Goal: Obtain resource: Obtain resource

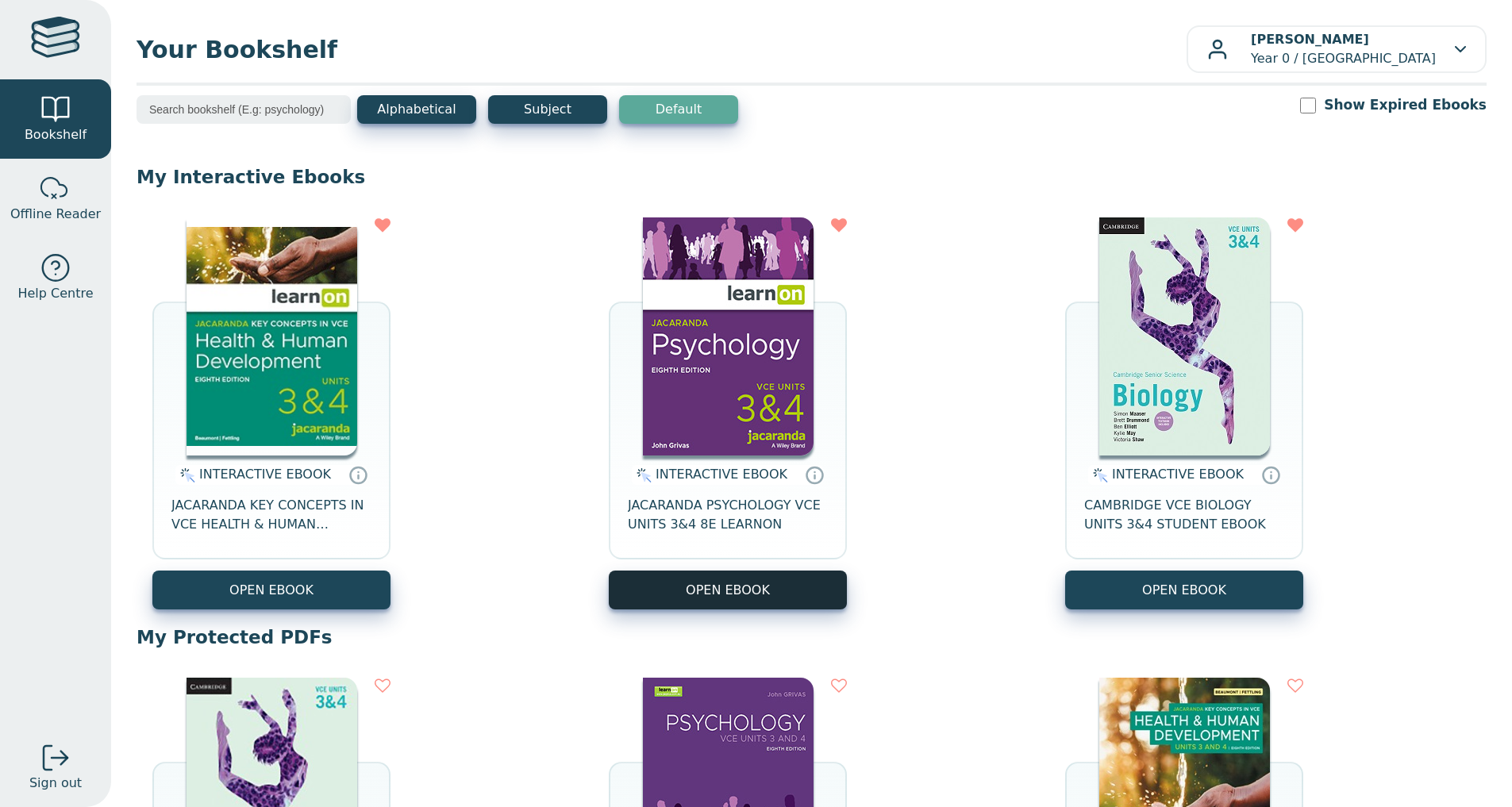
click at [707, 586] on button "OPEN EBOOK" at bounding box center [728, 590] width 238 height 39
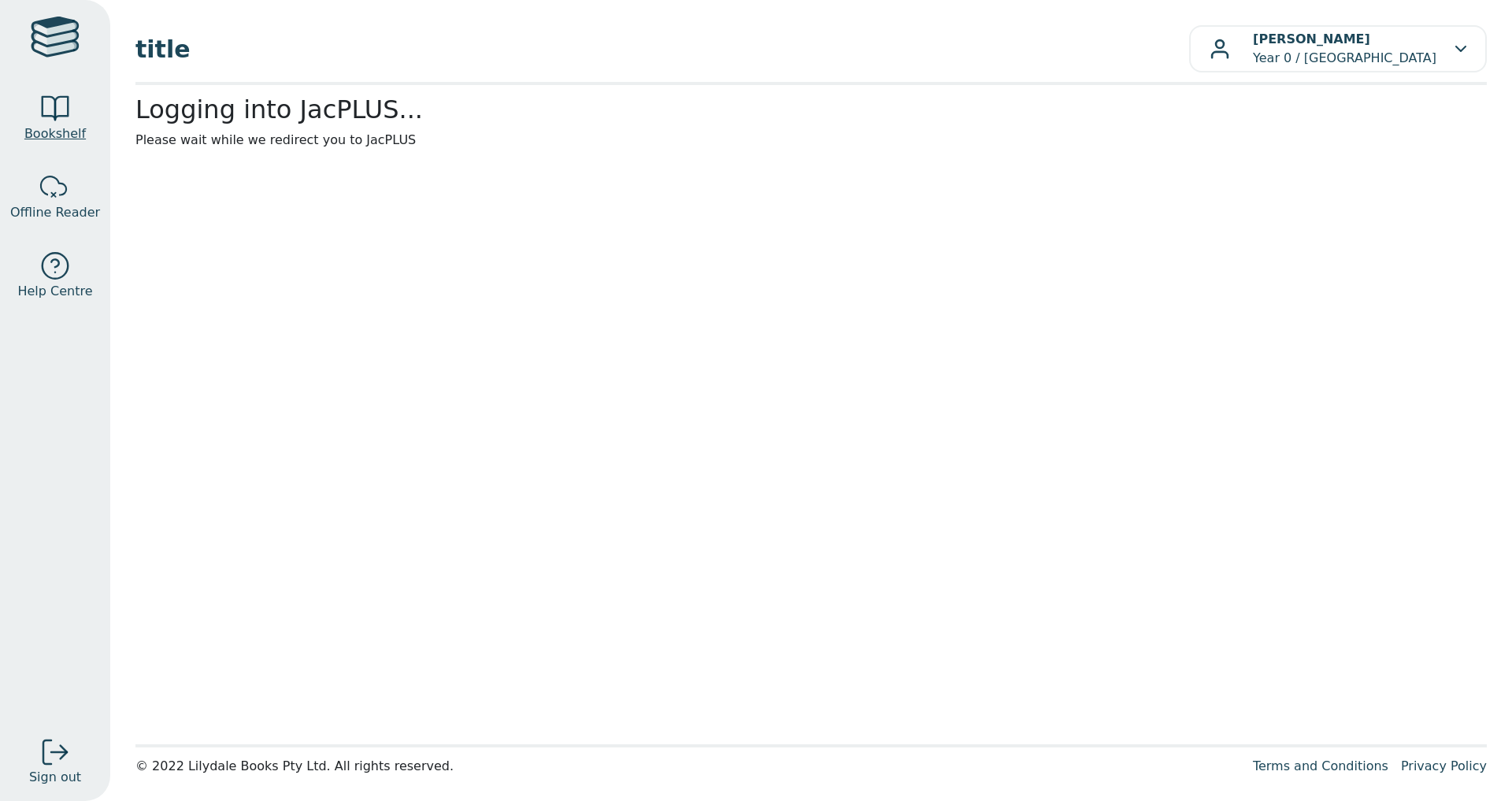
click at [60, 121] on div at bounding box center [55, 108] width 32 height 32
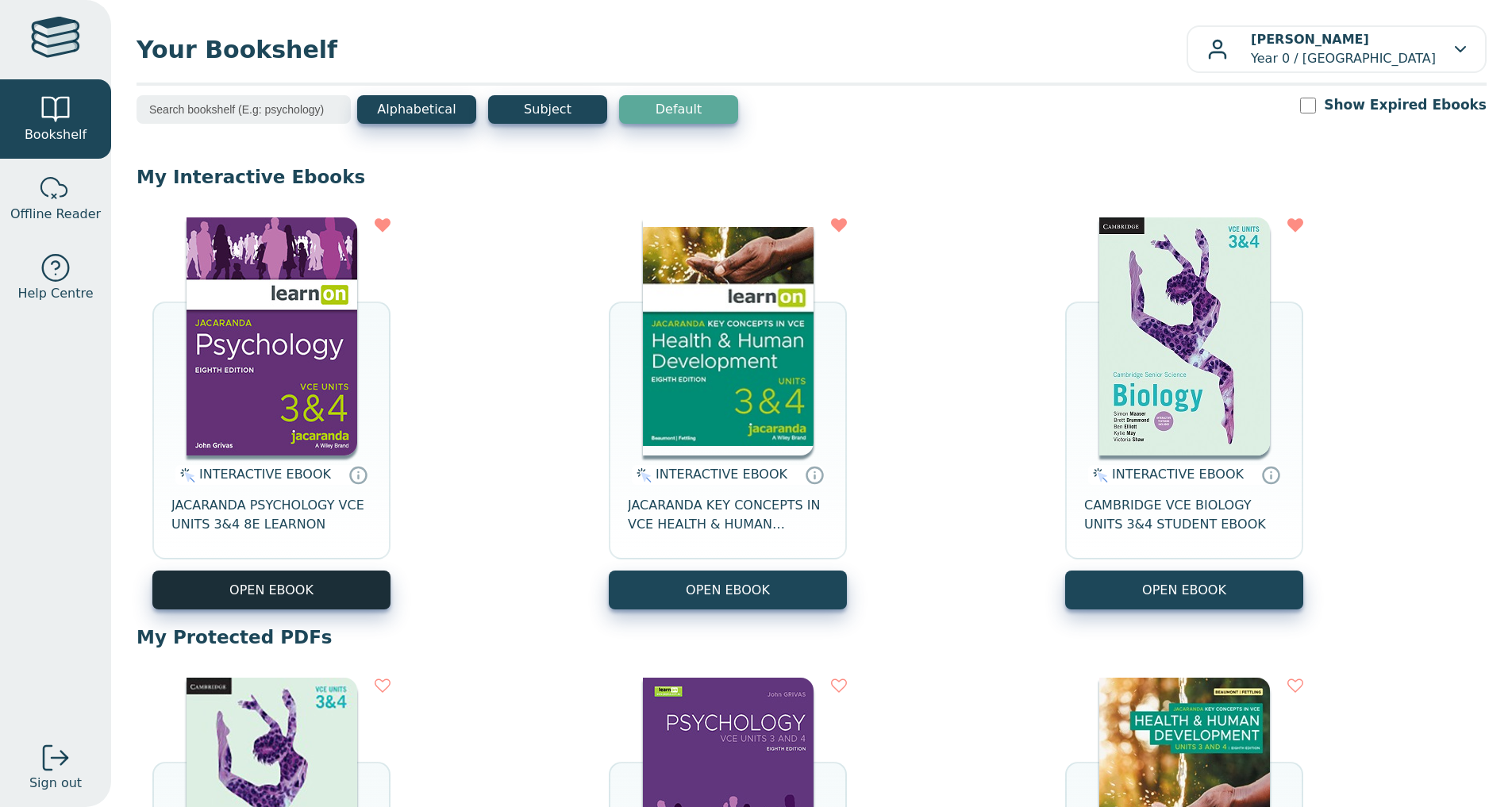
click at [351, 593] on button "OPEN EBOOK" at bounding box center [272, 590] width 238 height 39
click at [275, 497] on span "JACARANDA PSYCHOLOGY VCE UNITS 3&4 8E LEARNON" at bounding box center [272, 515] width 201 height 38
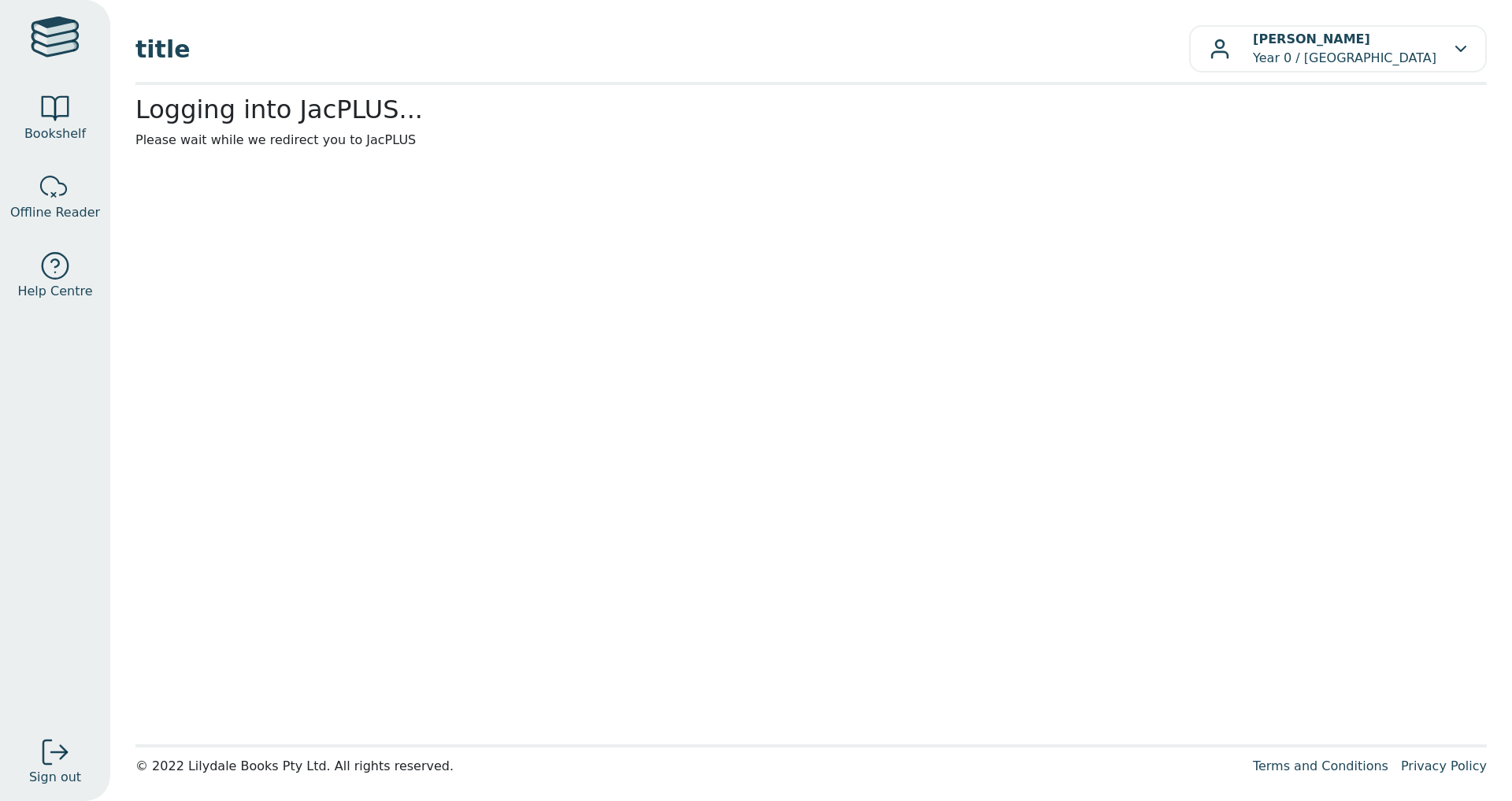
click at [1180, 771] on div "© 2022 Lilydale Books Pty Ltd. All rights reserved." at bounding box center [689, 766] width 1105 height 19
click at [1122, 800] on div "title Isabel Pilitowski Year 0 / Rowville Secondary College My Support Tickets …" at bounding box center [811, 400] width 1402 height 801
drag, startPoint x: 304, startPoint y: 151, endPoint x: 150, endPoint y: 56, distance: 180.9
click at [304, 151] on main1 "Logging into JacPLUS... Please wait while we redirect you to JacPLUS" at bounding box center [812, 415] width 1351 height 640
